Goal: Transaction & Acquisition: Purchase product/service

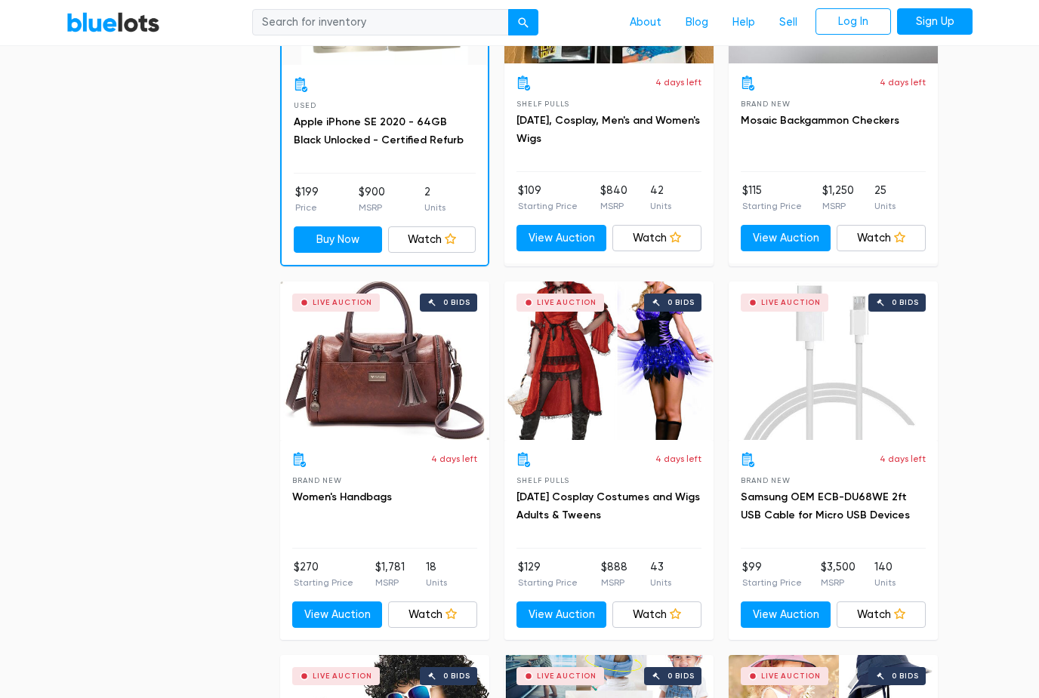
scroll to position [2105, 0]
click at [403, 376] on div "Live Auction 0 bids" at bounding box center [384, 361] width 209 height 159
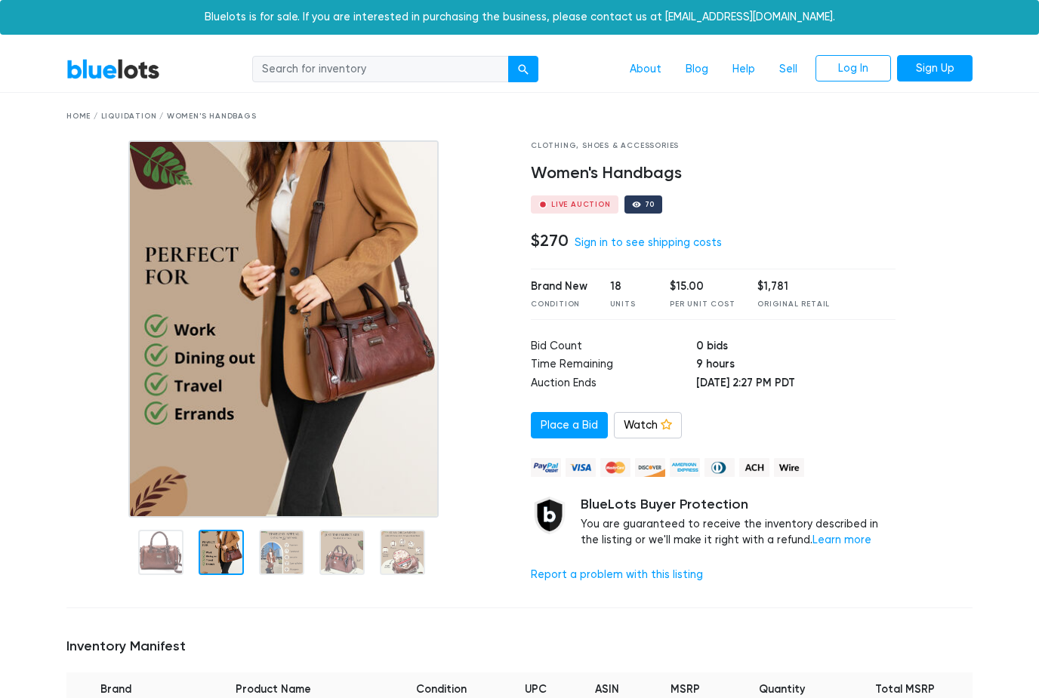
click at [211, 461] on img at bounding box center [283, 328] width 310 height 377
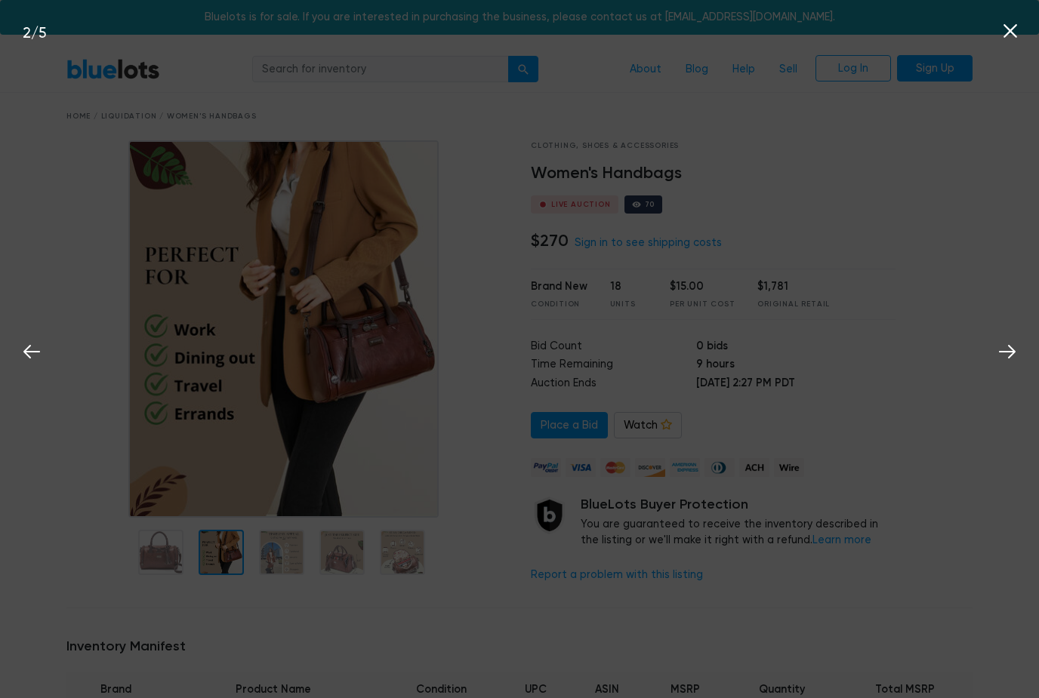
click at [1002, 27] on icon at bounding box center [1010, 31] width 23 height 23
click at [1024, 29] on button at bounding box center [1009, 28] width 33 height 33
click at [1008, 356] on icon at bounding box center [1007, 351] width 23 height 23
click at [1011, 37] on icon at bounding box center [1010, 31] width 23 height 23
click at [1006, 34] on icon at bounding box center [1010, 31] width 23 height 23
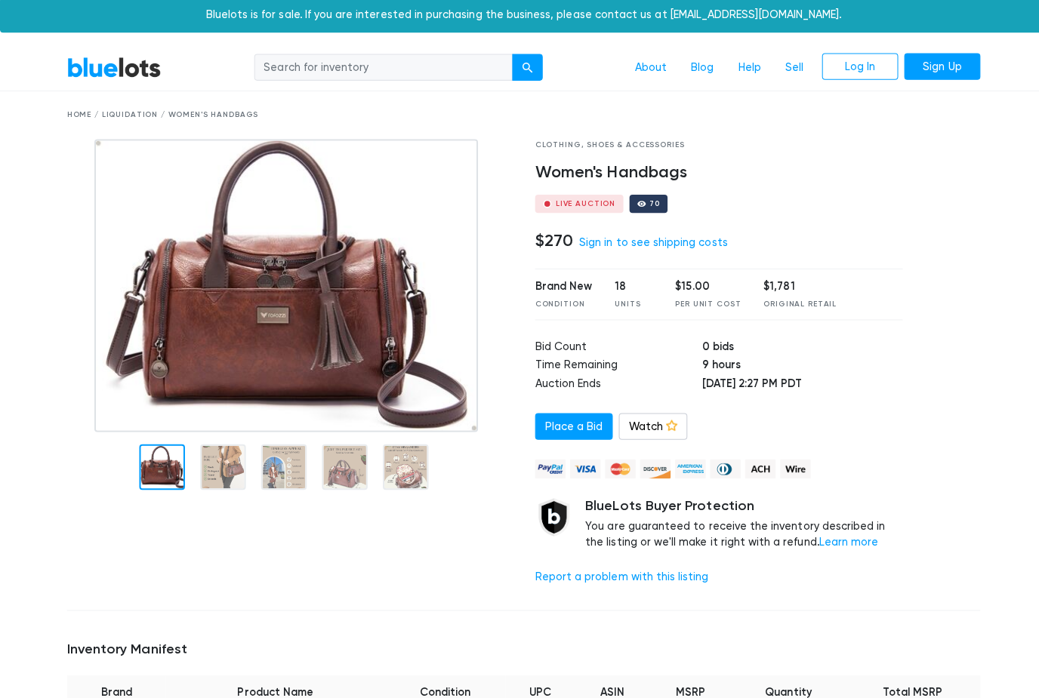
scroll to position [1, 0]
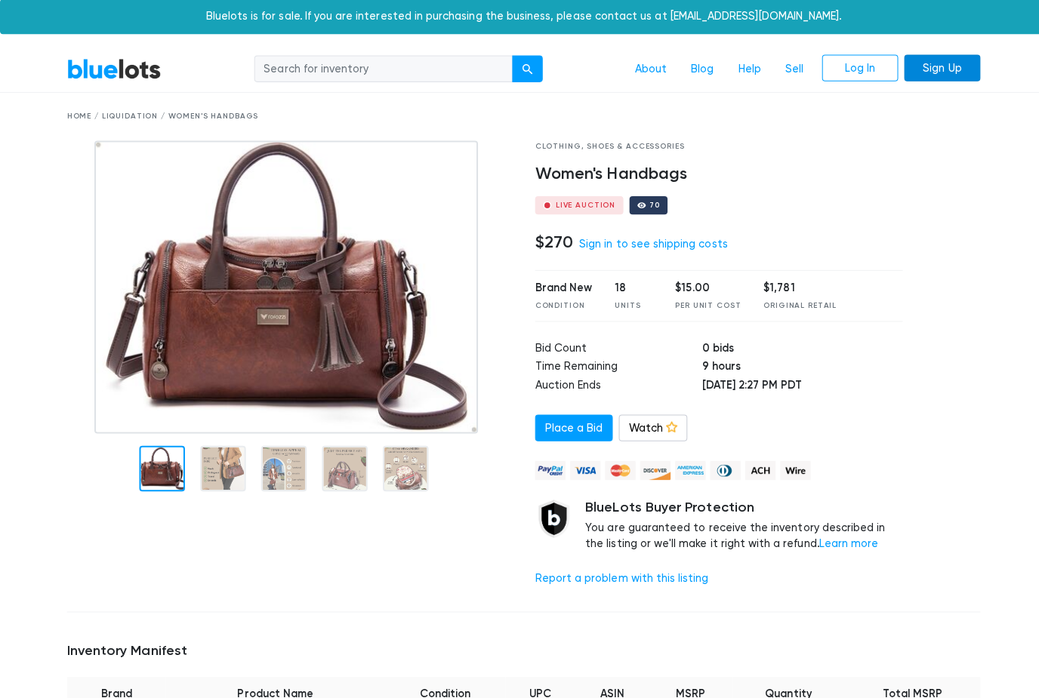
click at [971, 64] on link "Sign Up" at bounding box center [934, 67] width 75 height 27
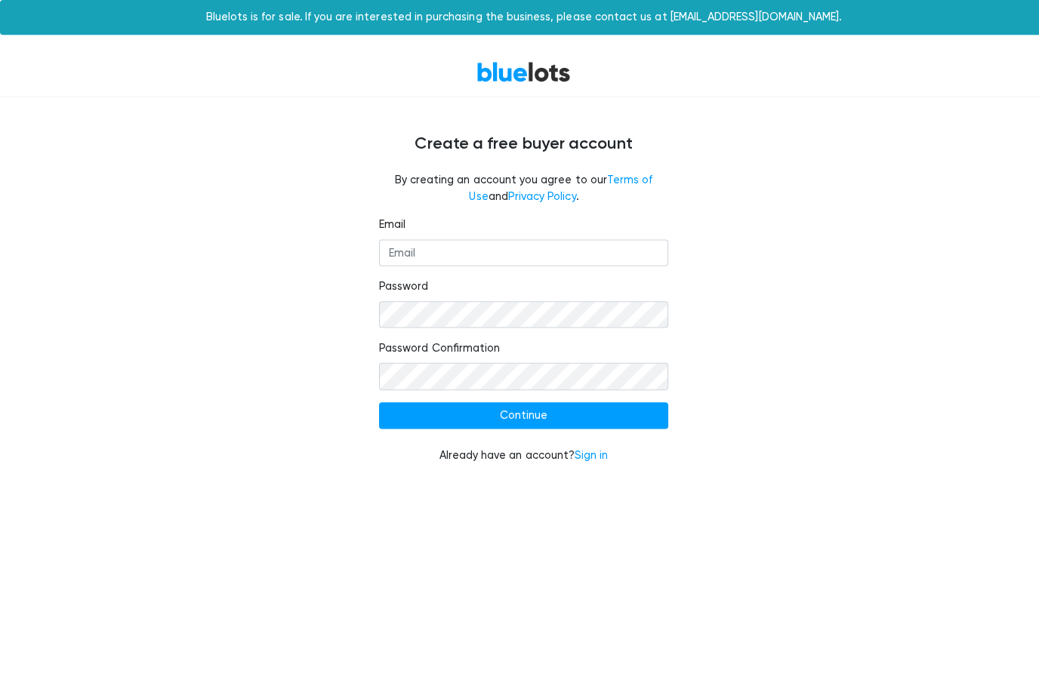
click at [511, 270] on form "Email Password Password Confirmation Continue Already have an account? Sign in" at bounding box center [519, 337] width 287 height 245
click at [501, 249] on input "Email" at bounding box center [519, 251] width 287 height 27
type input "[EMAIL_ADDRESS][DOMAIN_NAME]"
